Goal: Task Accomplishment & Management: Use online tool/utility

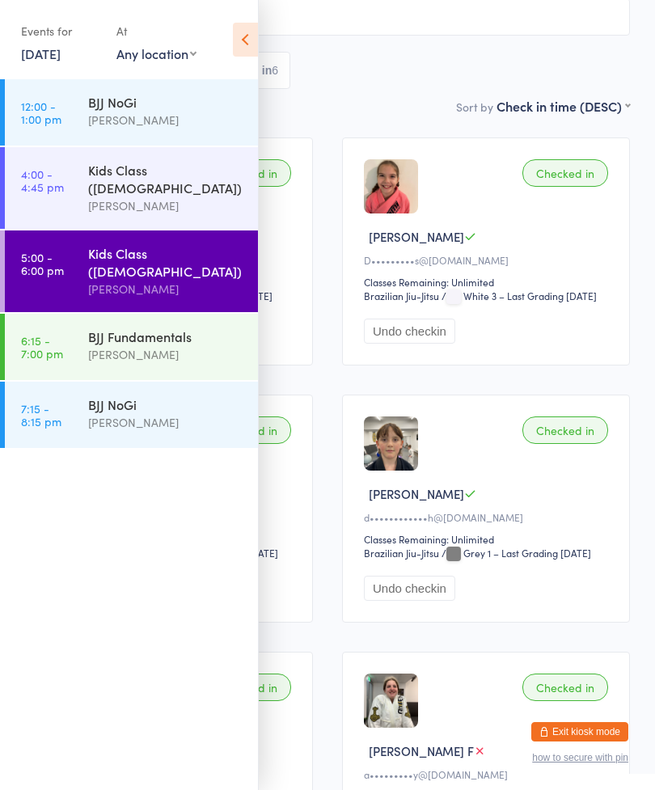
click at [167, 327] on div "BJJ Fundamentals" at bounding box center [166, 336] width 156 height 18
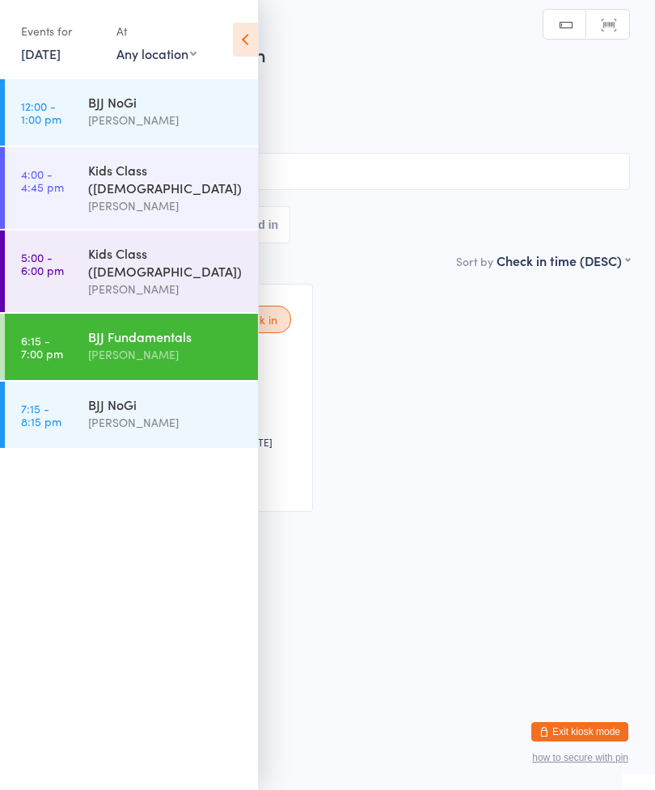
click at [253, 36] on icon at bounding box center [245, 40] width 25 height 34
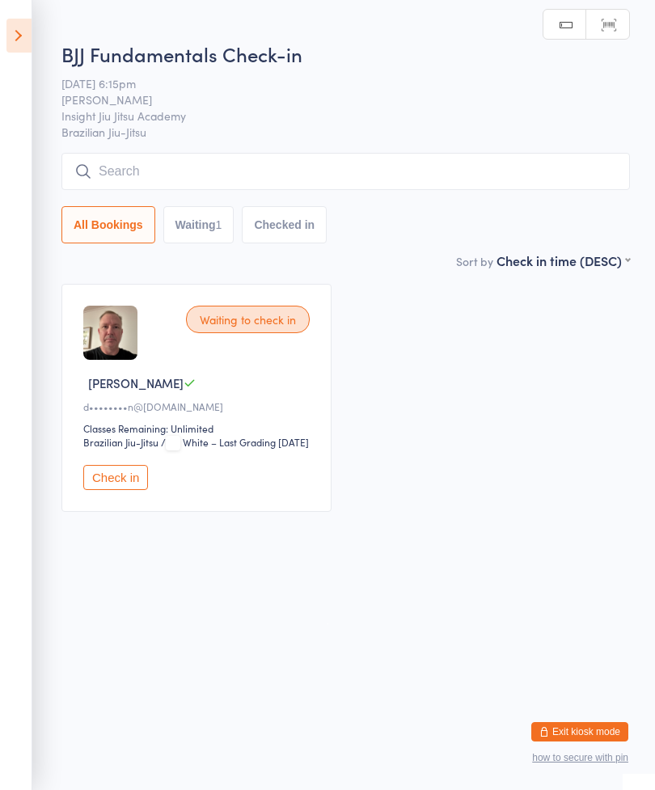
click at [331, 168] on input "search" at bounding box center [345, 171] width 568 height 37
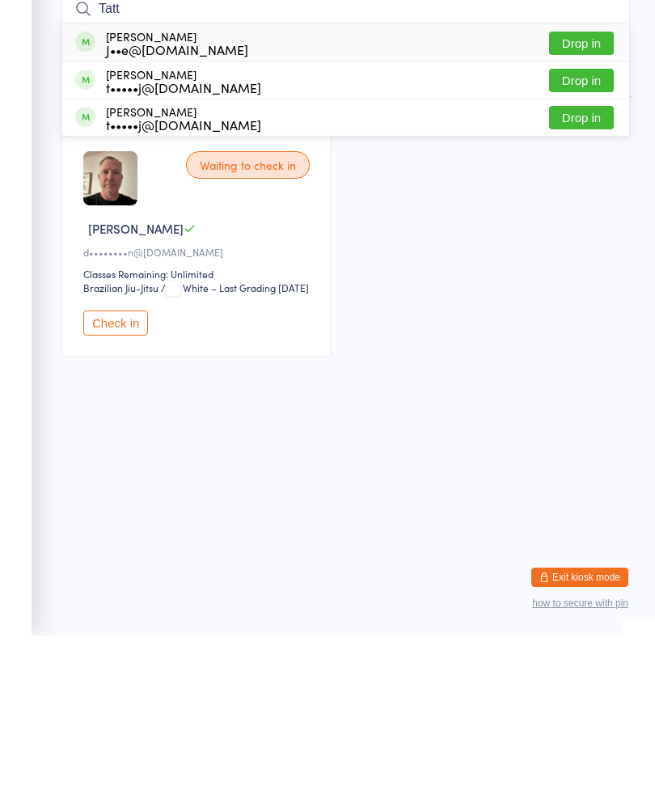
type input "Tatt"
click at [585, 223] on button "Drop in" at bounding box center [581, 234] width 65 height 23
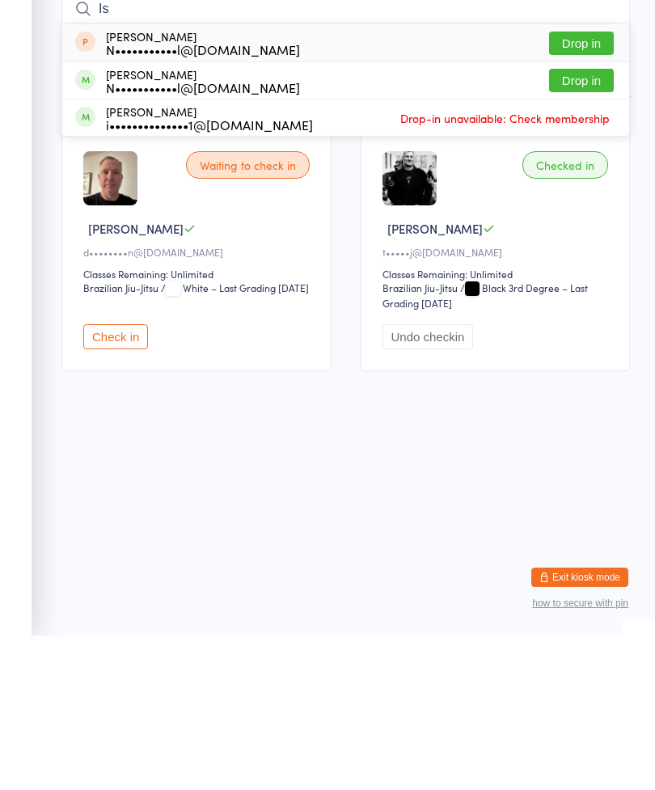
type input "I"
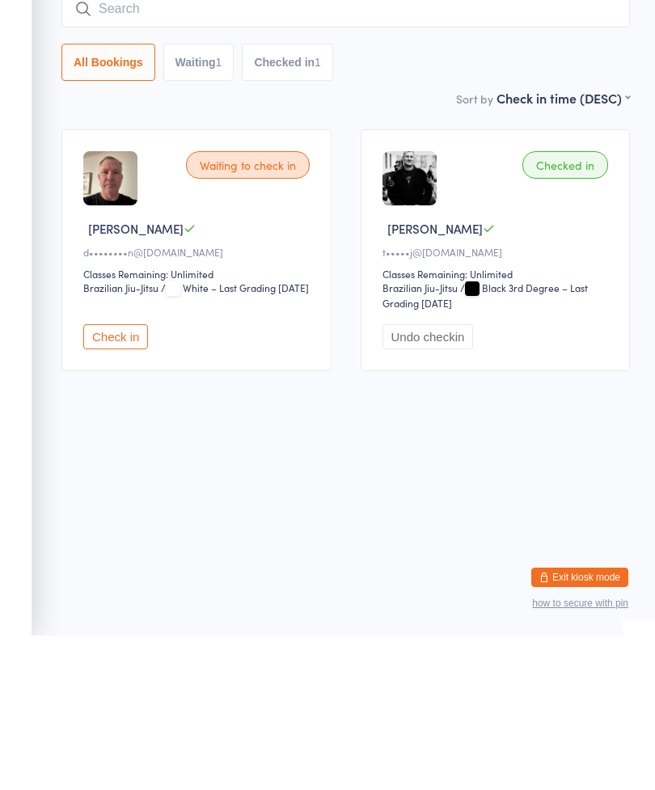
click at [112, 479] on button "Check in" at bounding box center [115, 491] width 65 height 25
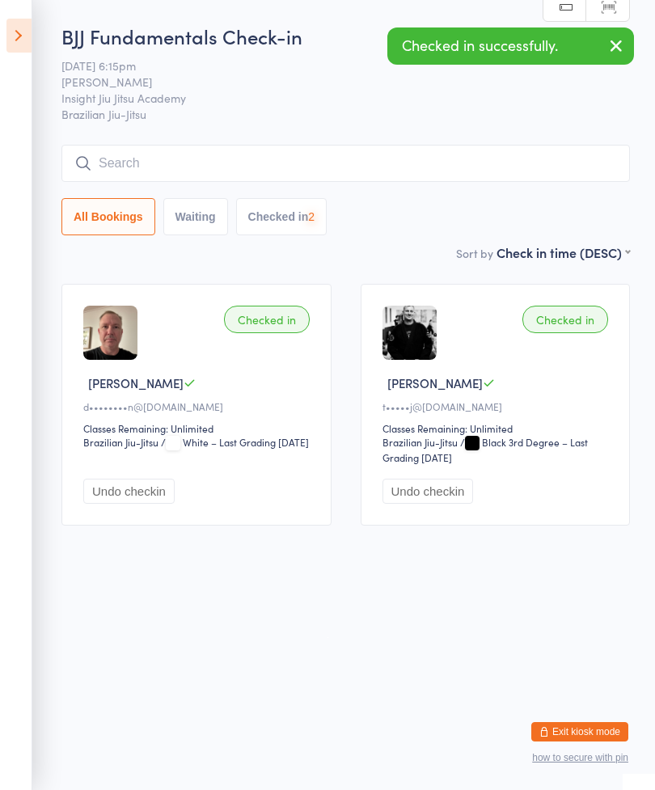
click at [129, 500] on button "Undo checkin" at bounding box center [128, 491] width 91 height 25
click at [119, 501] on button "Check in" at bounding box center [115, 491] width 65 height 25
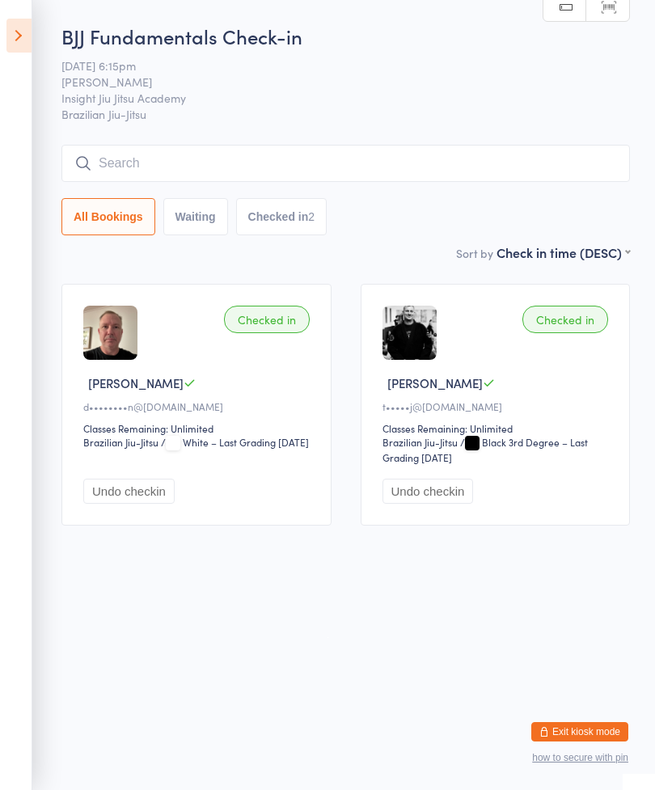
click at [289, 209] on button "Checked in 2" at bounding box center [281, 216] width 91 height 37
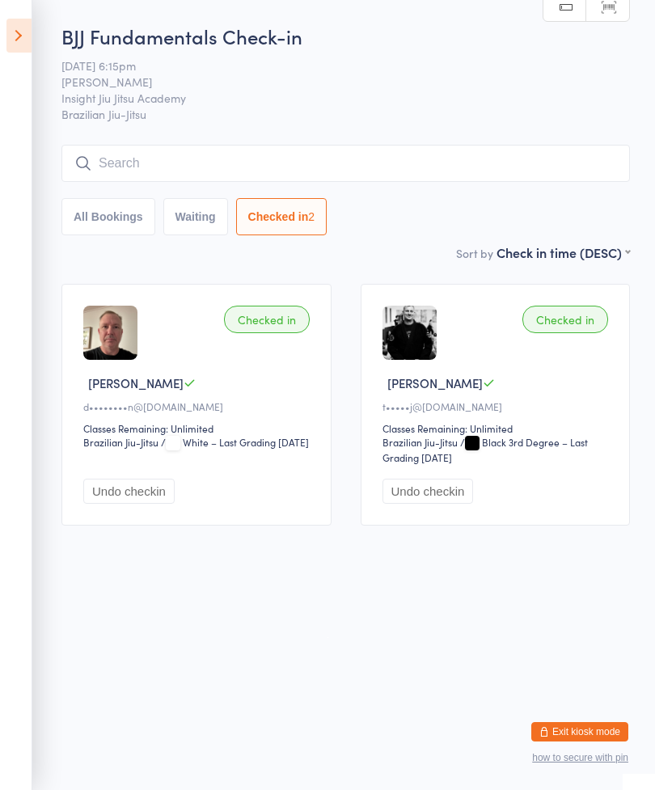
click at [196, 213] on button "Waiting" at bounding box center [195, 216] width 65 height 37
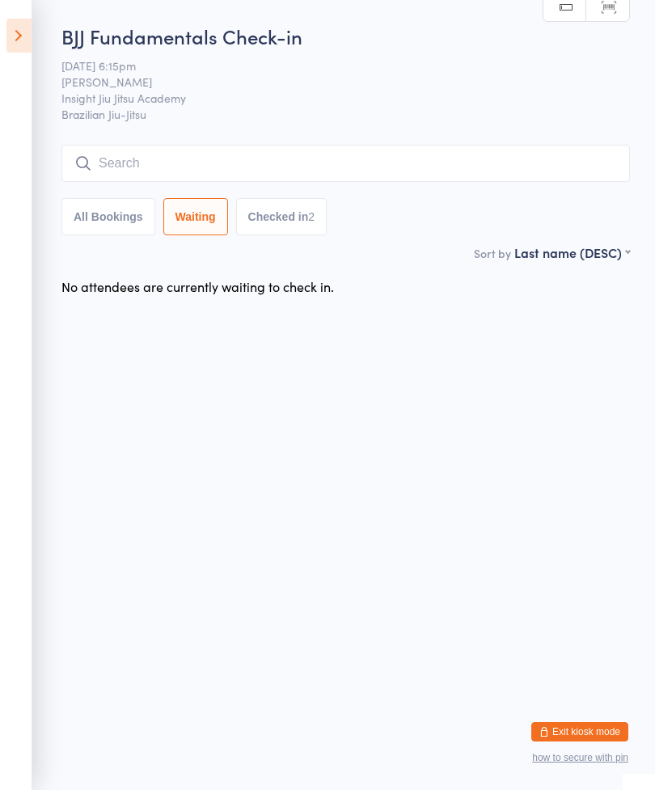
click at [116, 205] on button "All Bookings" at bounding box center [108, 216] width 94 height 37
select select "5"
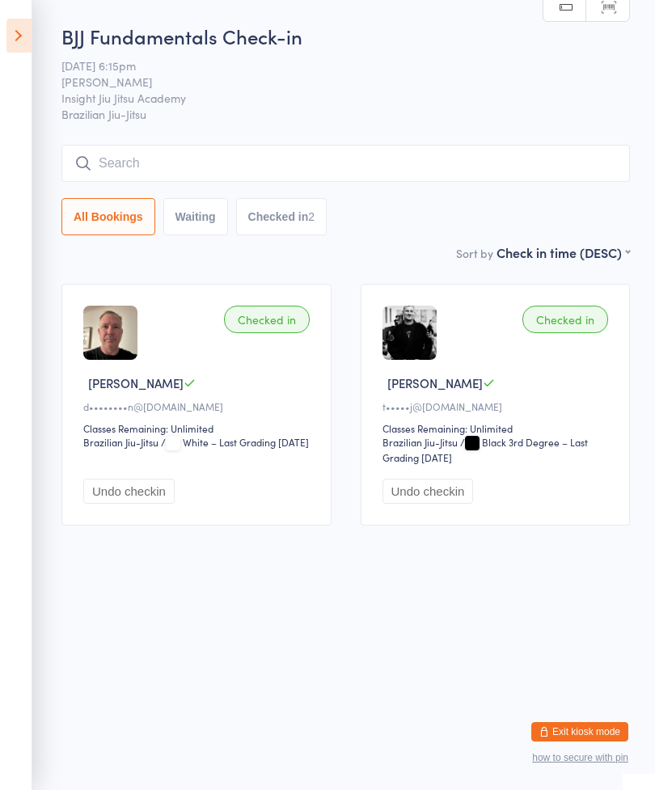
click at [260, 150] on input "search" at bounding box center [345, 163] width 568 height 37
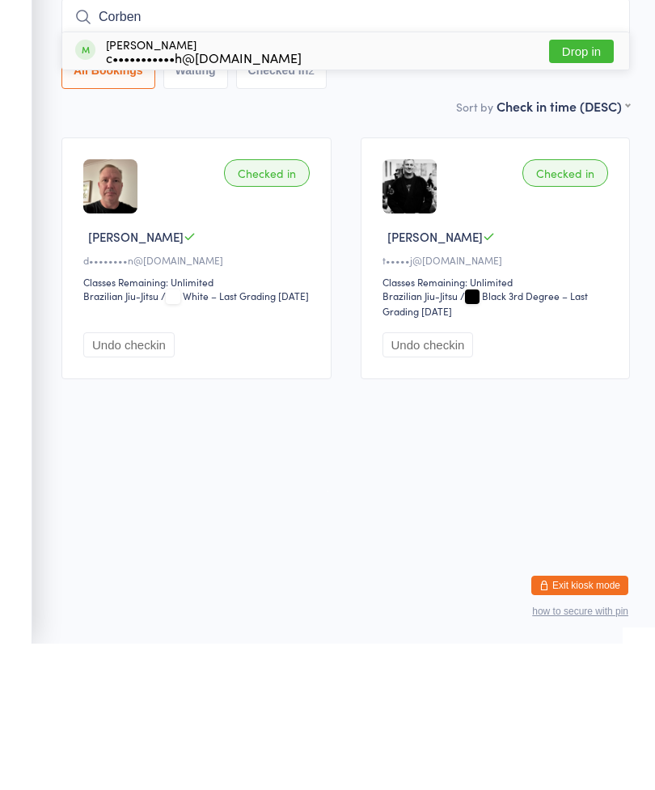
type input "Corben"
click at [581, 186] on button "Drop in" at bounding box center [581, 197] width 65 height 23
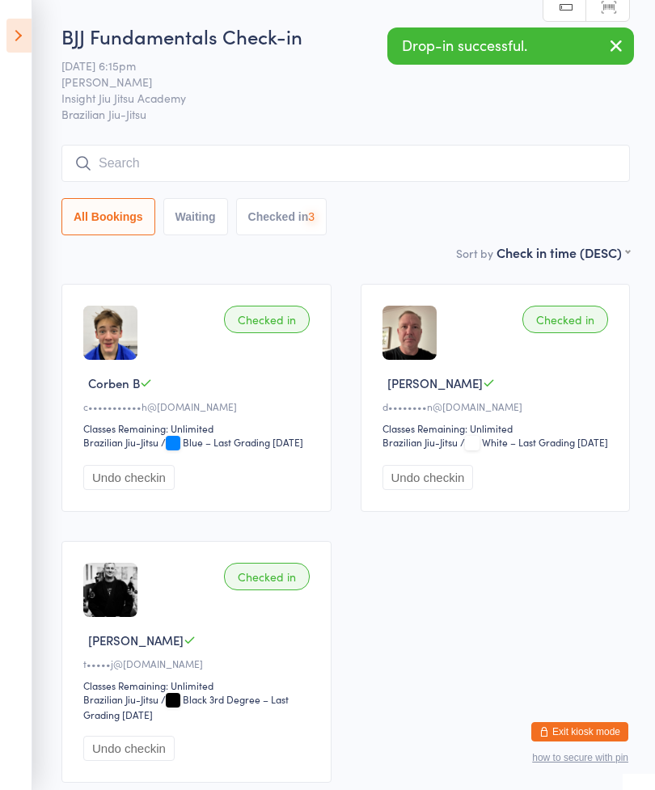
click at [454, 153] on input "search" at bounding box center [345, 163] width 568 height 37
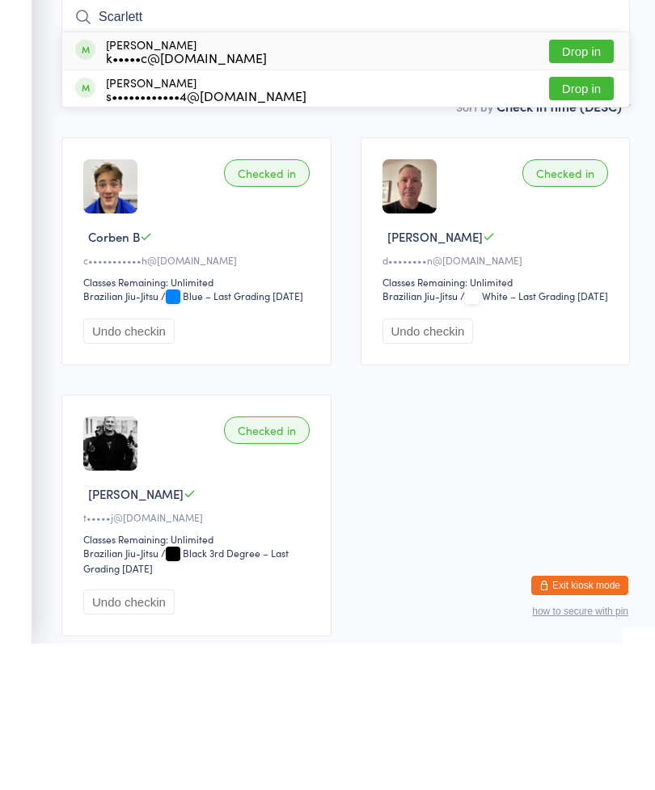
type input "Scarlett"
click at [592, 186] on button "Drop in" at bounding box center [581, 197] width 65 height 23
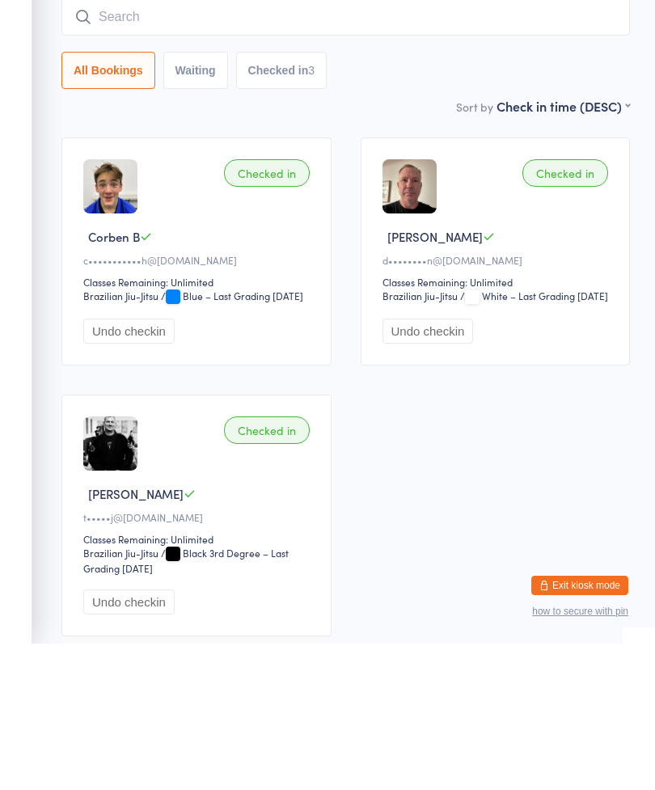
scroll to position [146, 0]
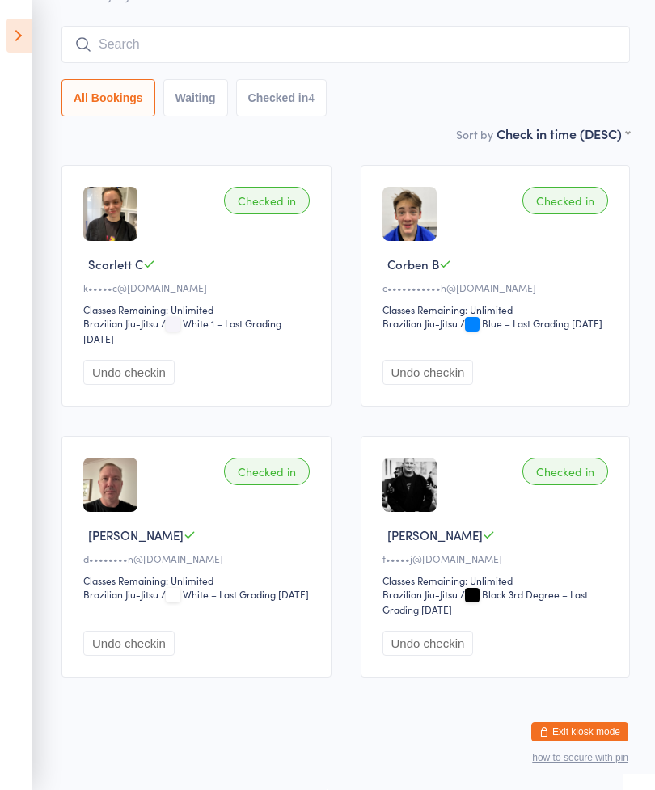
click at [311, 26] on input "search" at bounding box center [345, 44] width 568 height 37
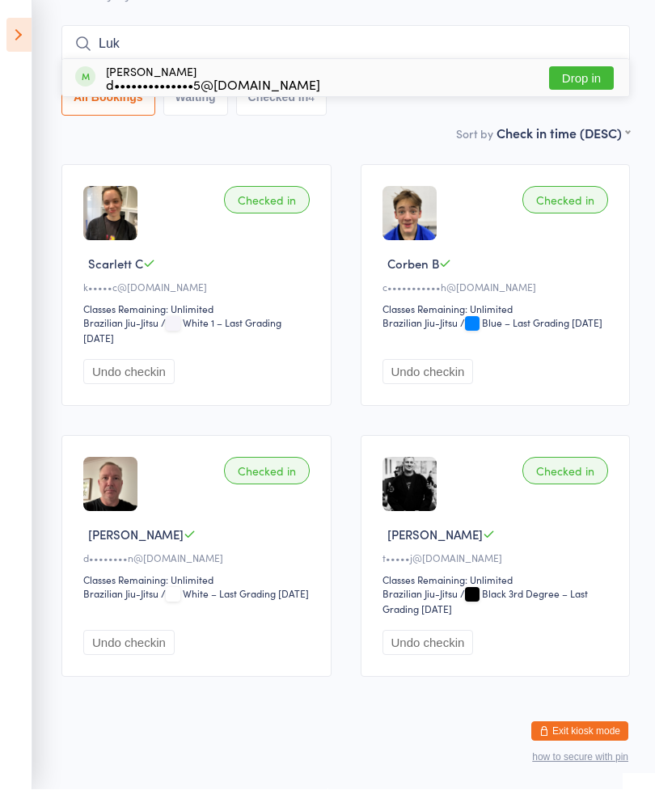
type input "Luk"
click at [569, 67] on button "Drop in" at bounding box center [581, 78] width 65 height 23
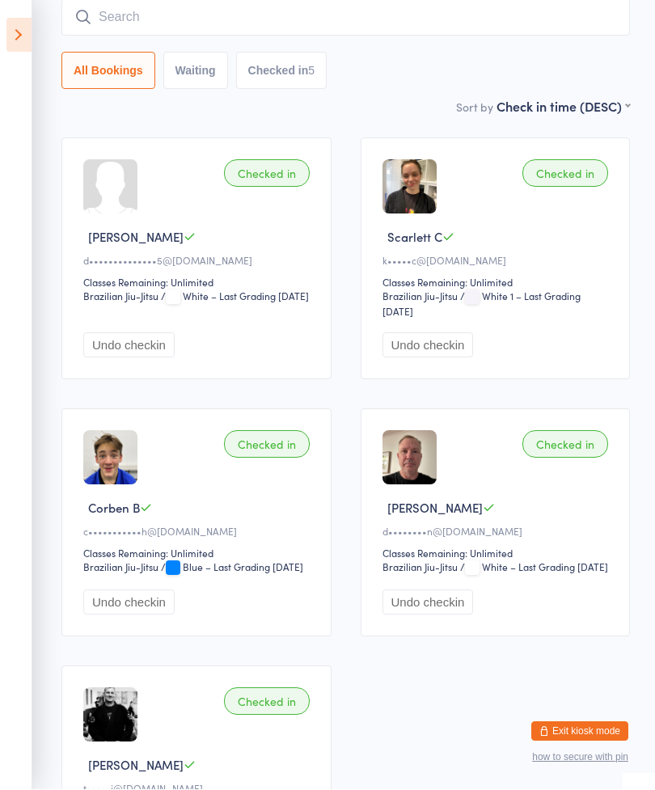
click at [313, 6] on input "search" at bounding box center [345, 17] width 568 height 37
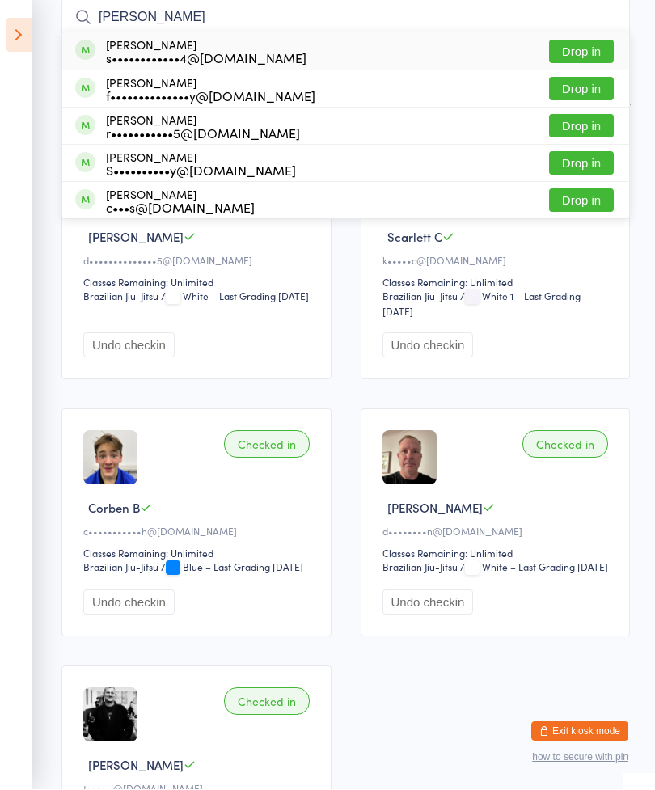
type input "[PERSON_NAME]"
click at [583, 49] on button "Drop in" at bounding box center [581, 51] width 65 height 23
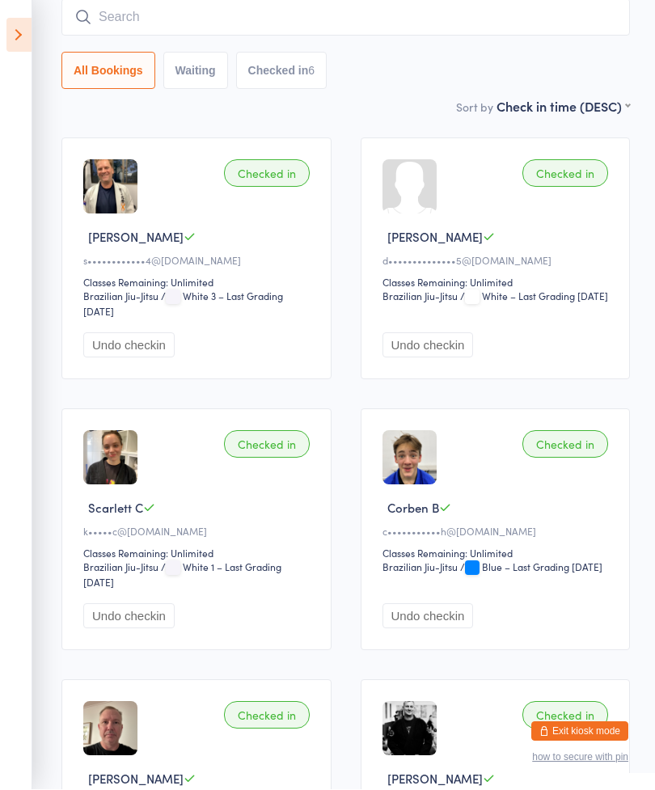
click at [359, 11] on input "search" at bounding box center [345, 17] width 568 height 37
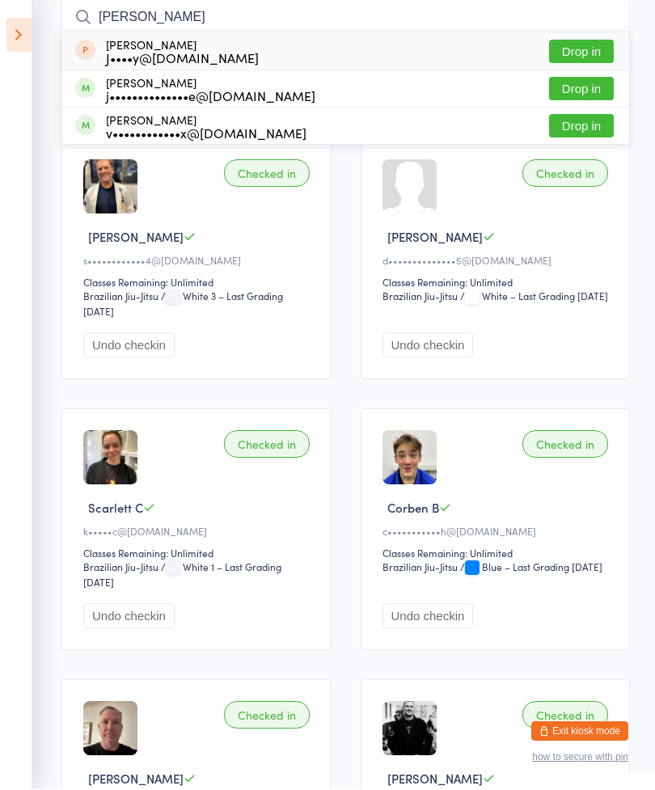
type input "[PERSON_NAME]"
click at [581, 87] on button "Drop in" at bounding box center [581, 89] width 65 height 23
